Goal: Task Accomplishment & Management: Manage account settings

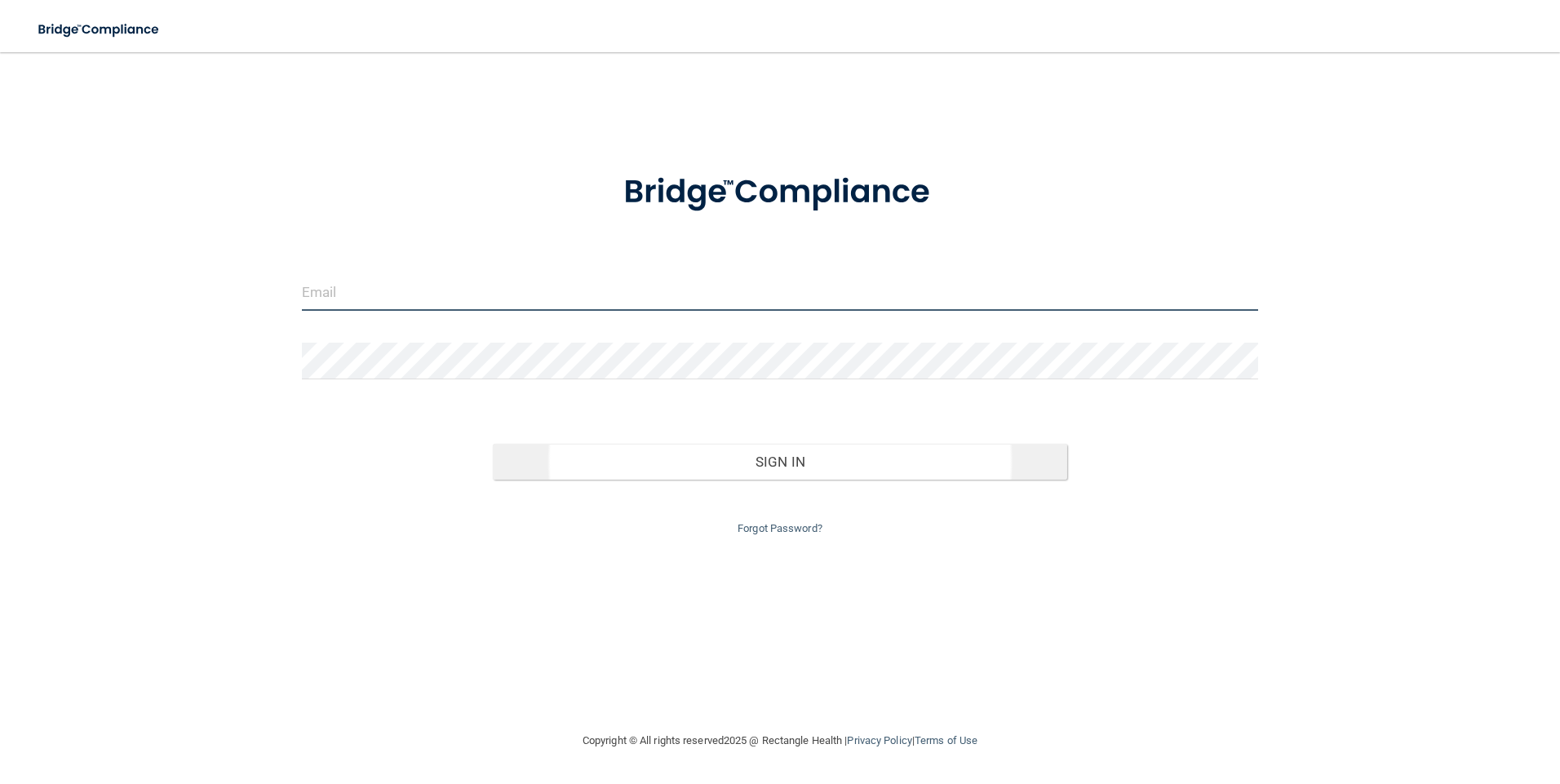
type input "[EMAIL_ADDRESS][DOMAIN_NAME]"
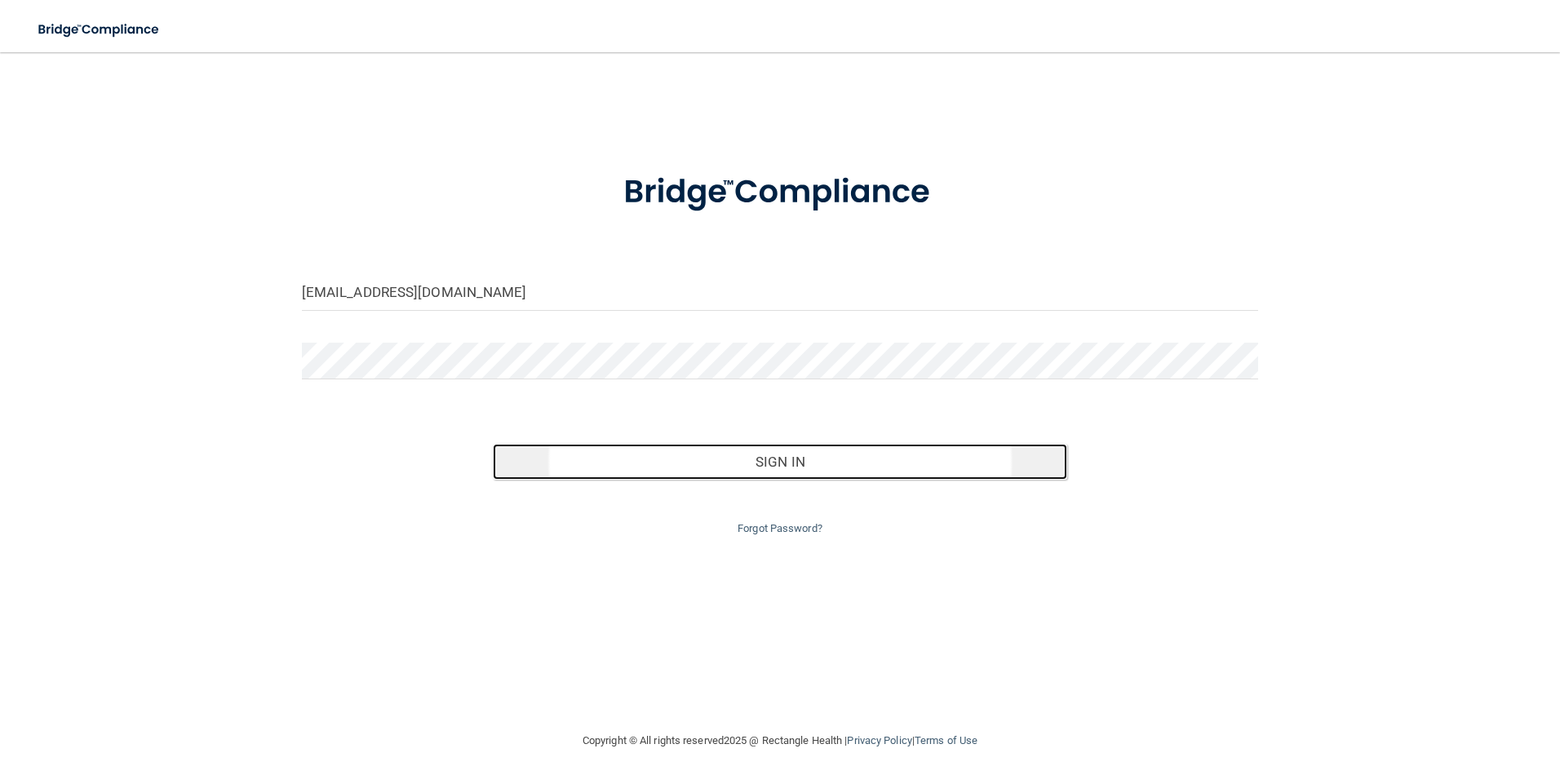
click at [656, 461] on button "Sign In" at bounding box center [780, 461] width 574 height 36
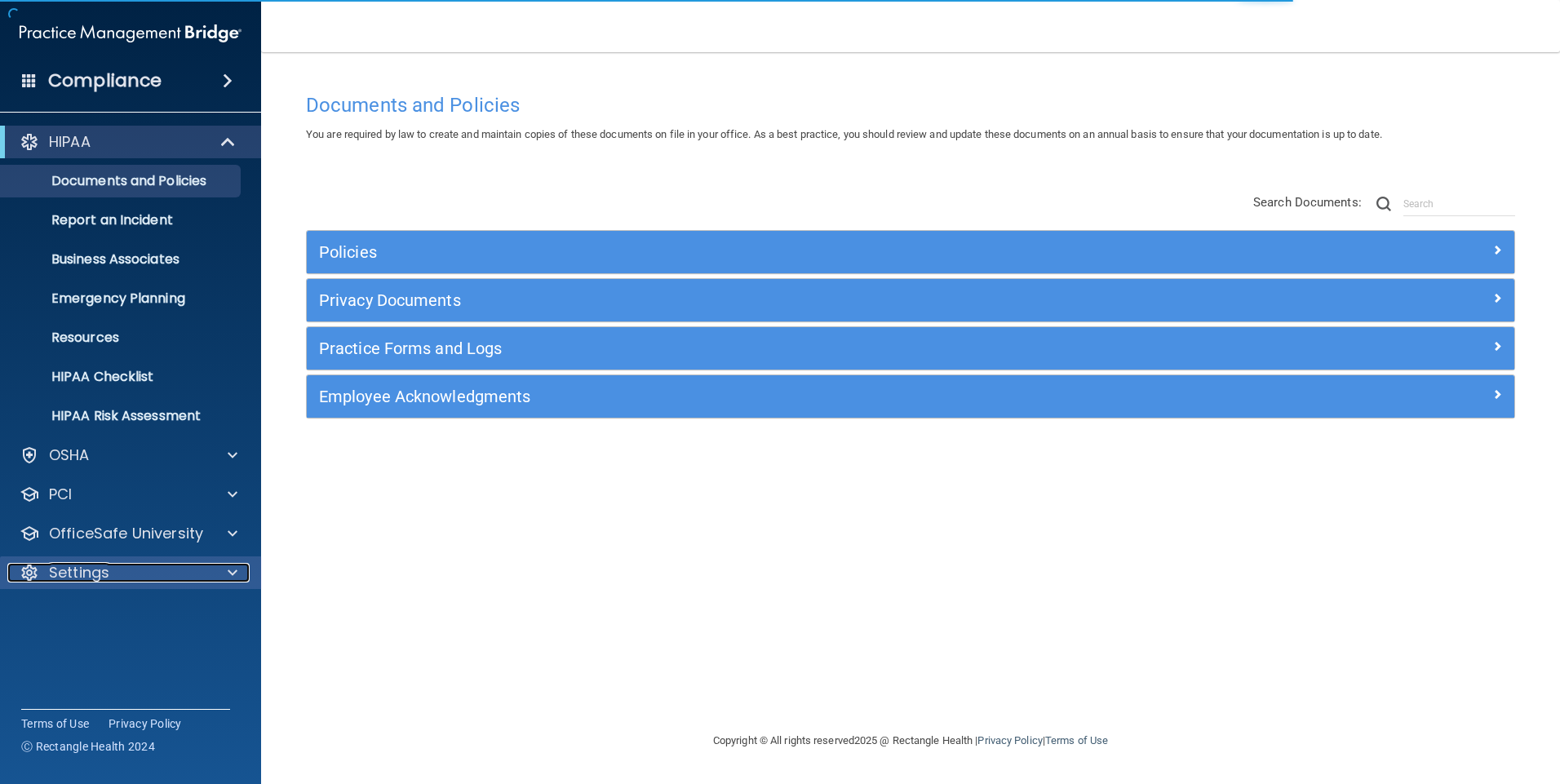
click at [130, 567] on div "Settings" at bounding box center [109, 572] width 202 height 19
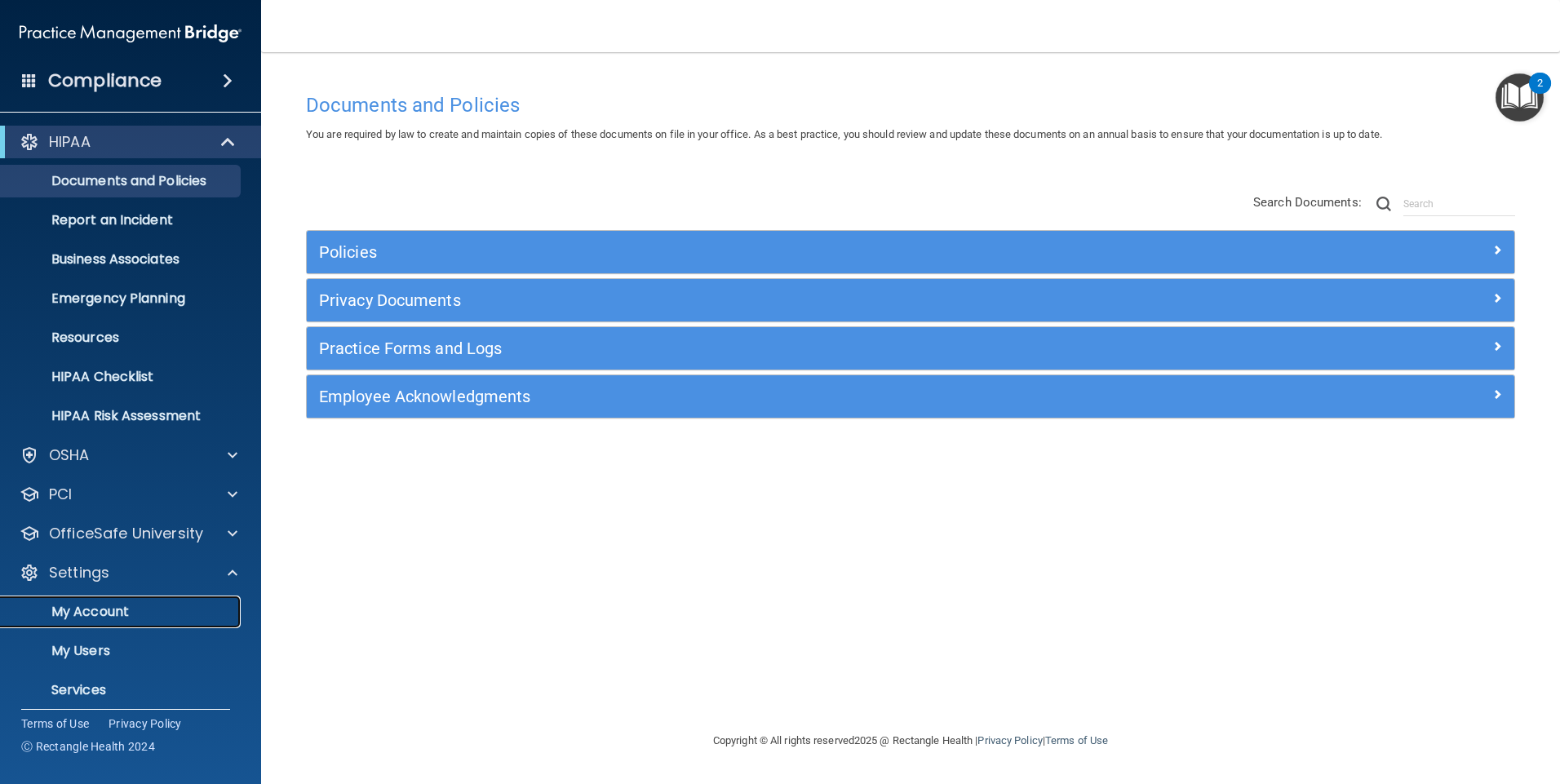
click at [97, 614] on p "My Account" at bounding box center [121, 612] width 223 height 16
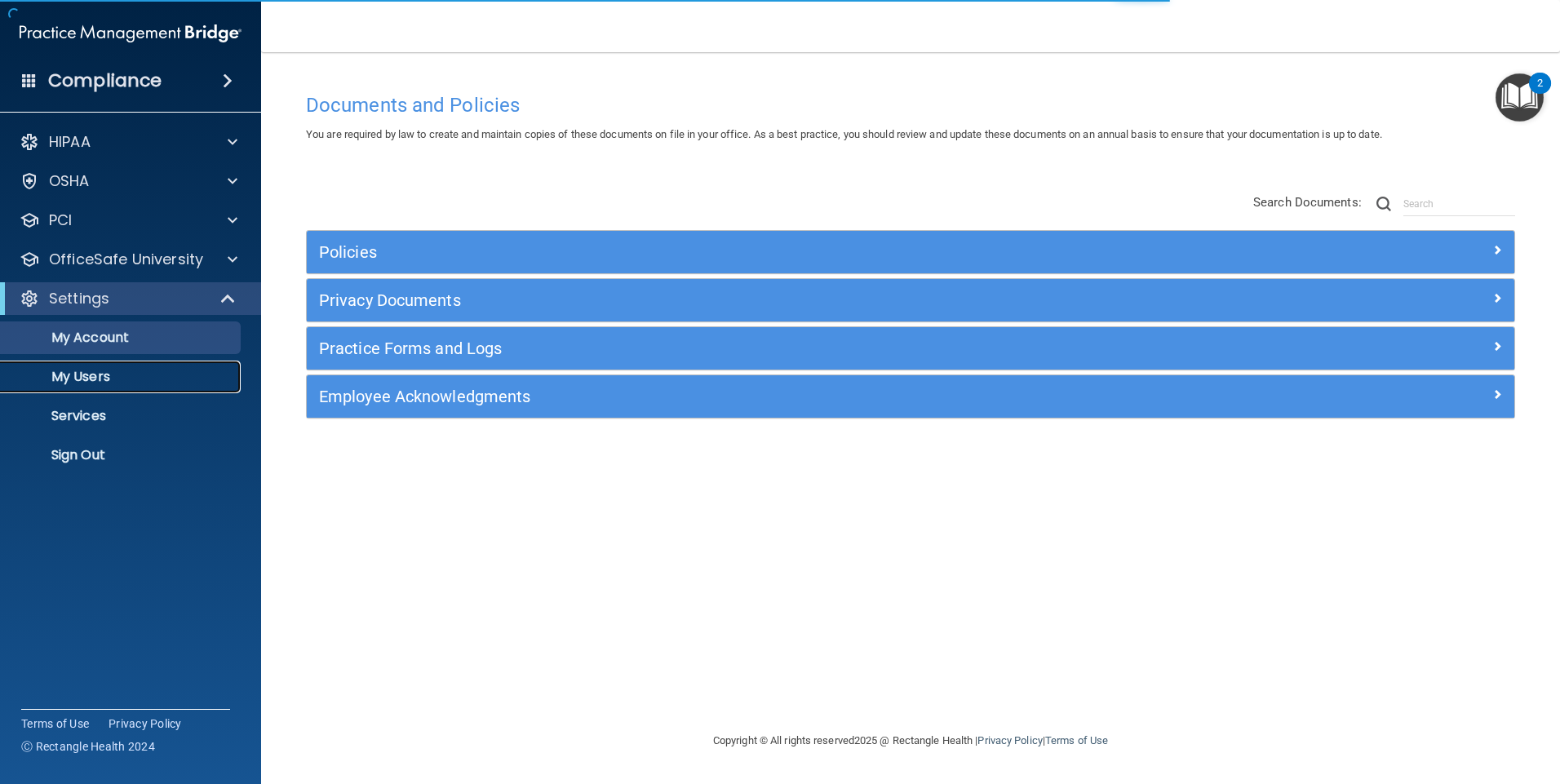
click at [94, 388] on link "My Users" at bounding box center [112, 377] width 257 height 33
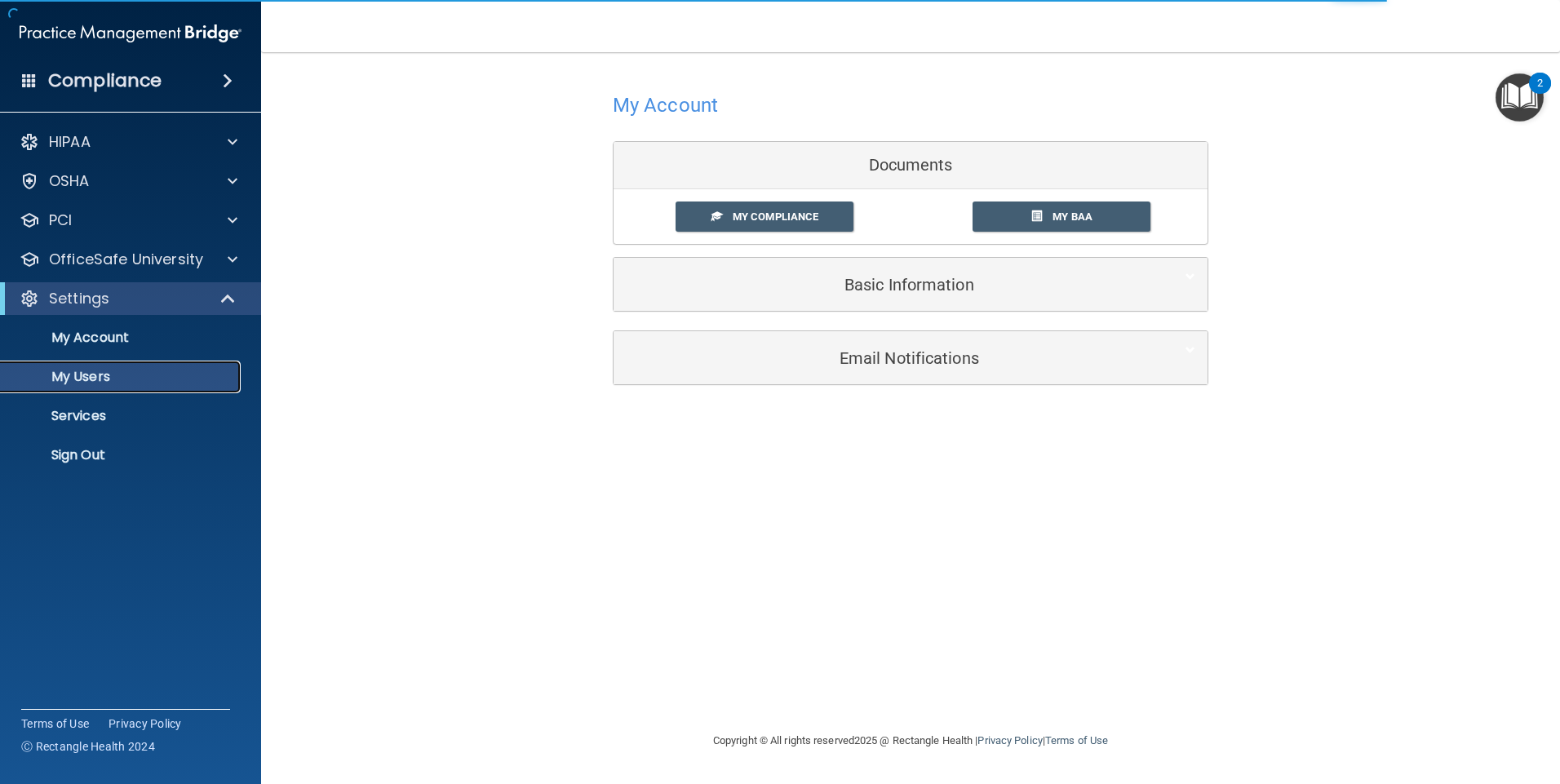
select select "20"
